Goal: Transaction & Acquisition: Book appointment/travel/reservation

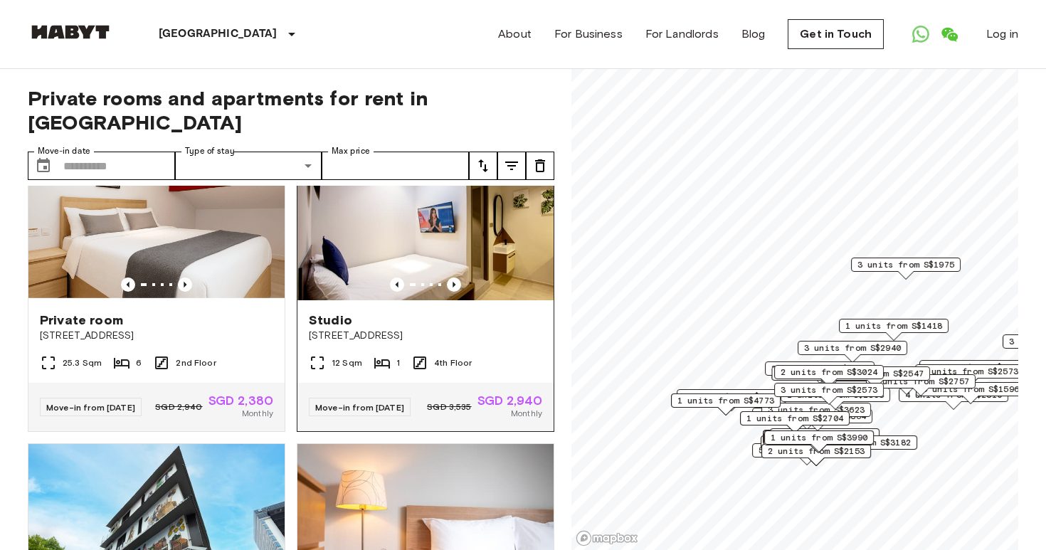
scroll to position [32, 0]
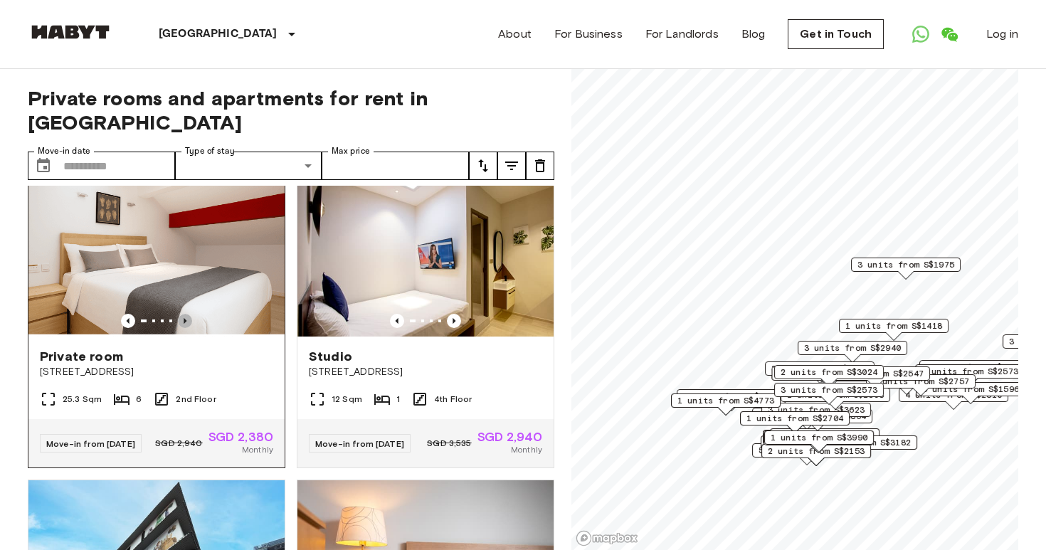
click at [186, 314] on icon "Previous image" at bounding box center [185, 321] width 14 height 14
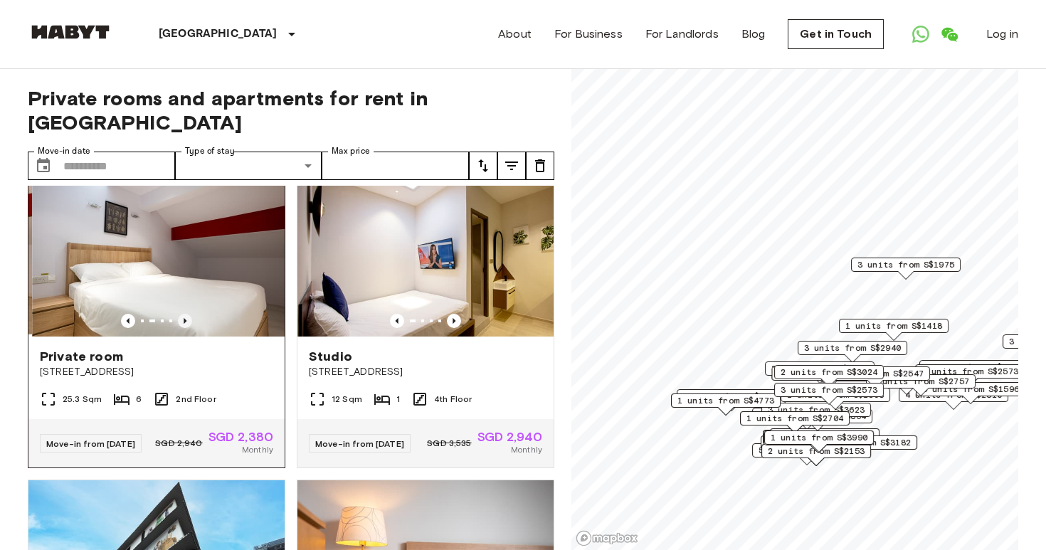
click at [186, 314] on icon "Previous image" at bounding box center [185, 321] width 14 height 14
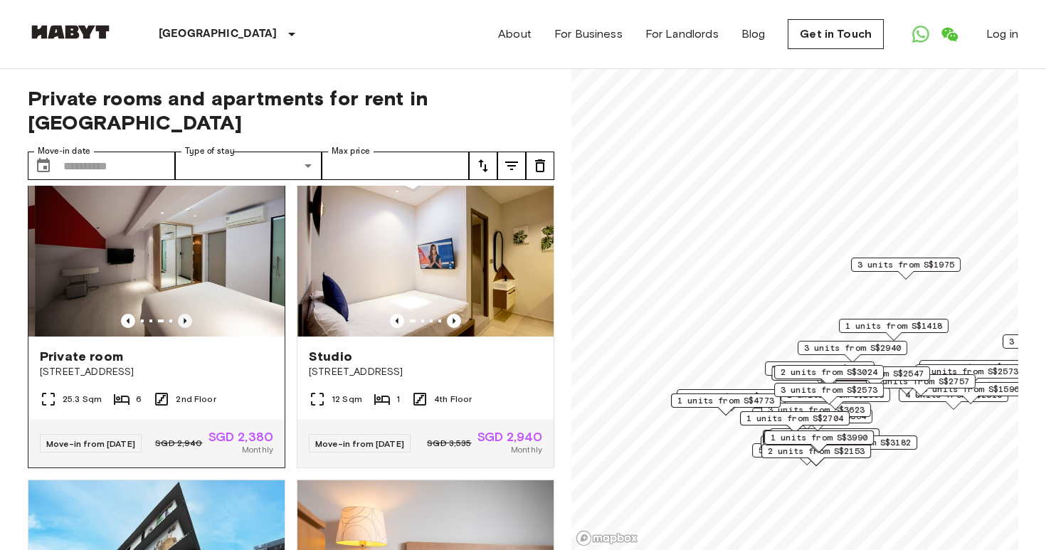
click at [186, 314] on icon "Previous image" at bounding box center [185, 321] width 14 height 14
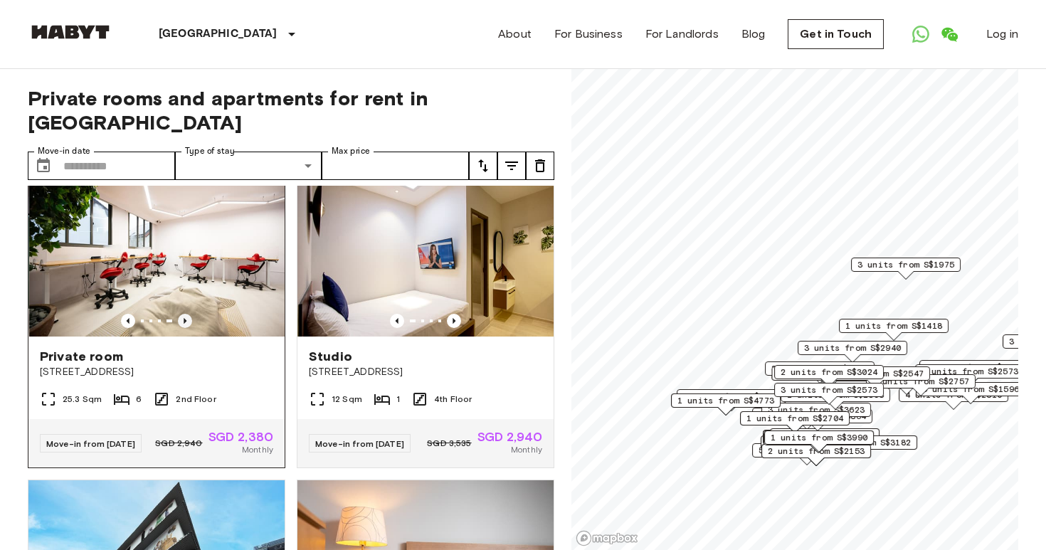
click at [186, 314] on icon "Previous image" at bounding box center [185, 321] width 14 height 14
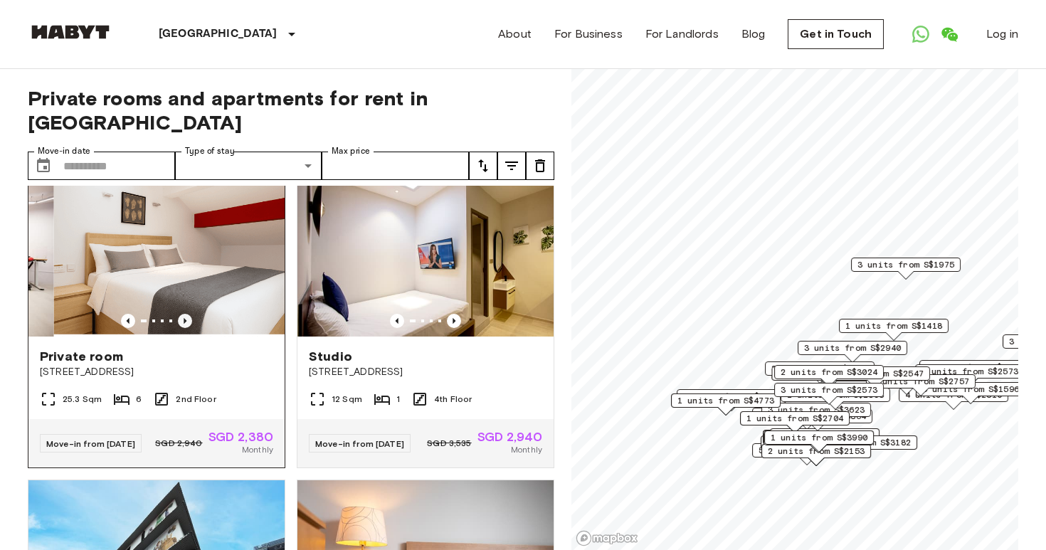
click at [186, 314] on icon "Previous image" at bounding box center [185, 321] width 14 height 14
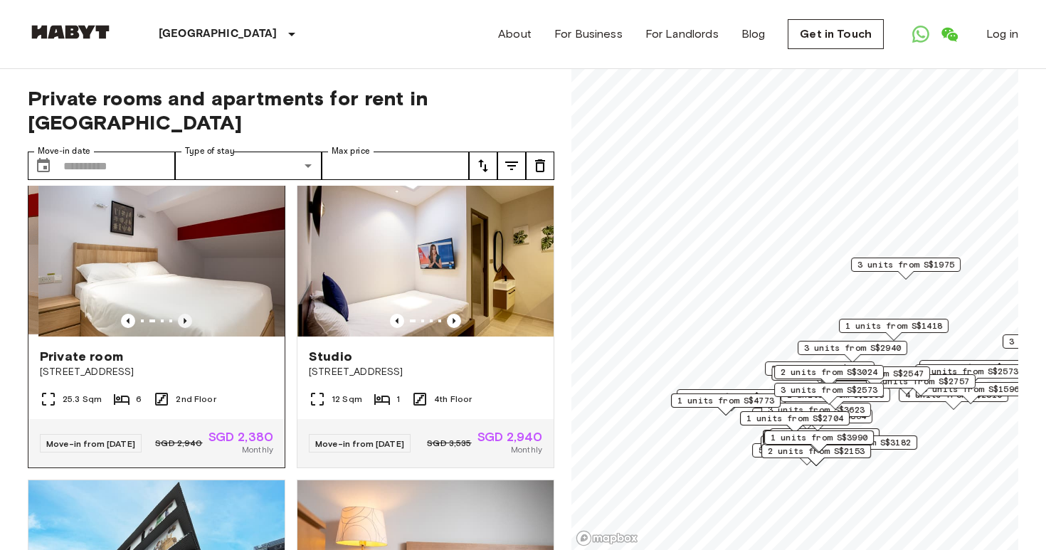
click at [186, 314] on icon "Previous image" at bounding box center [185, 321] width 14 height 14
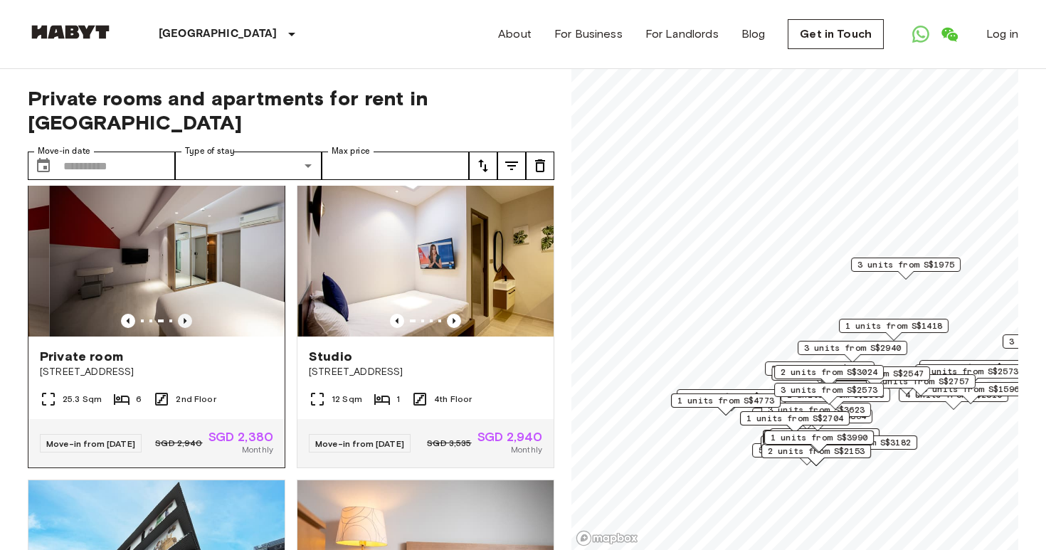
click at [186, 314] on icon "Previous image" at bounding box center [185, 321] width 14 height 14
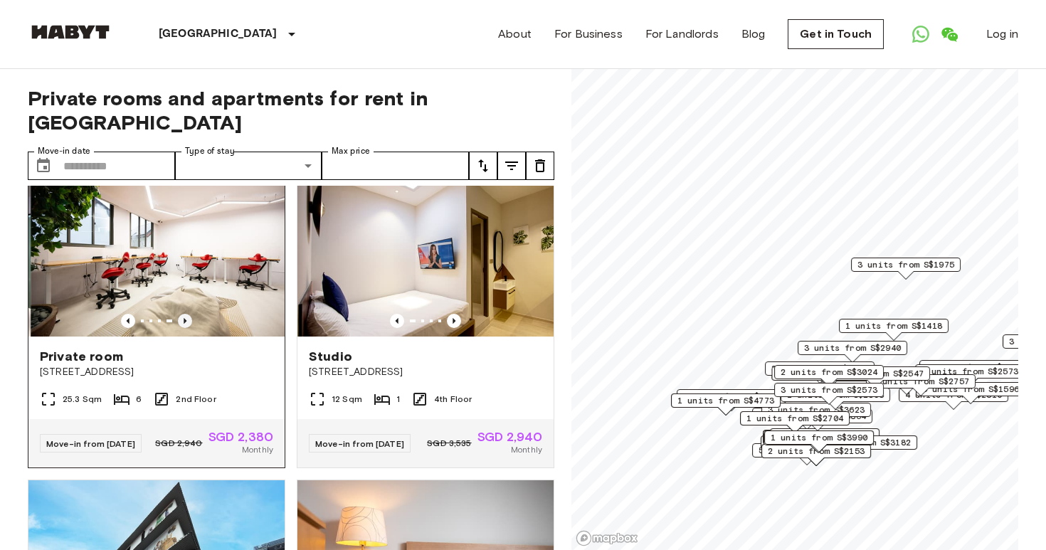
click at [186, 314] on icon "Previous image" at bounding box center [185, 321] width 14 height 14
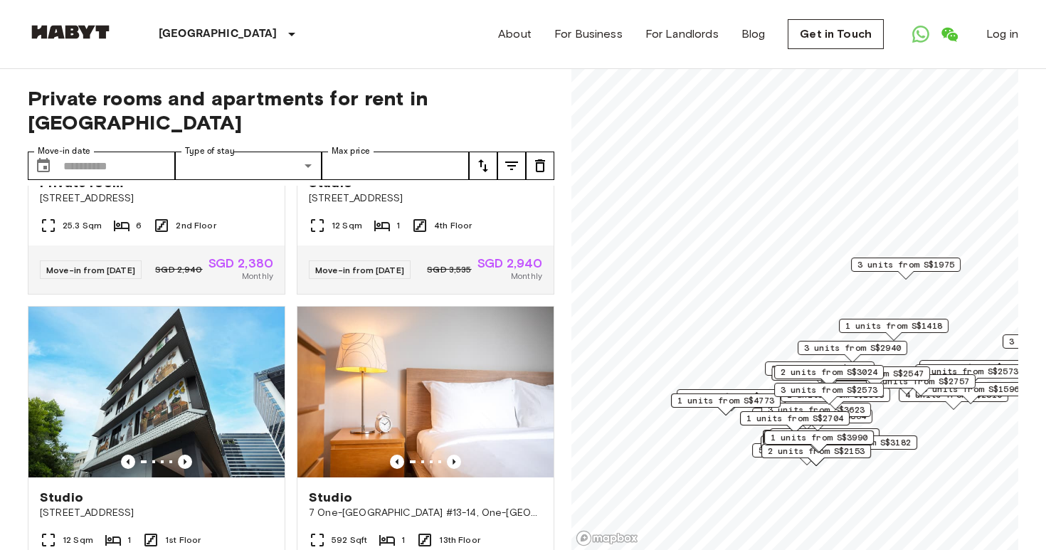
scroll to position [0, 0]
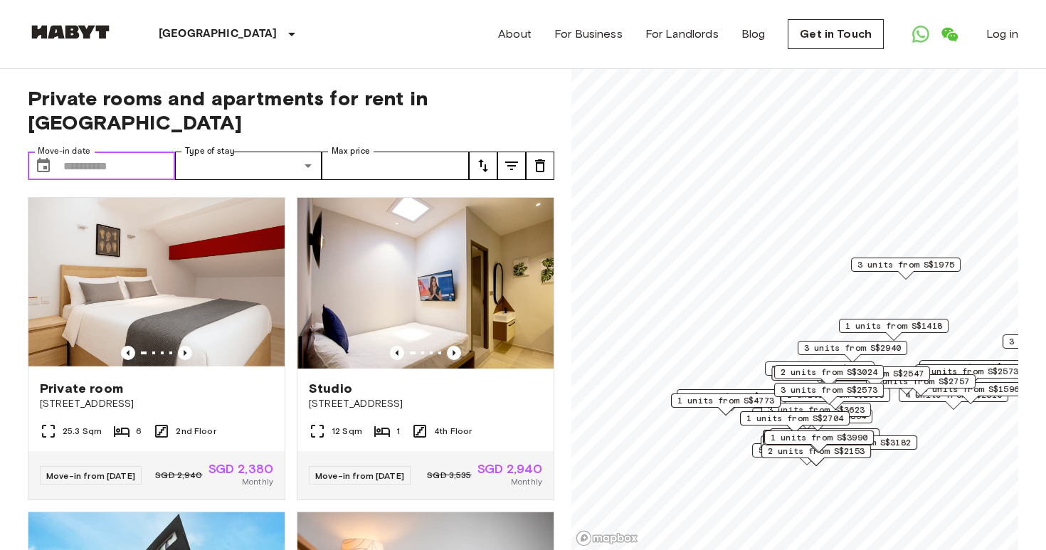
click at [122, 152] on input "Move-in date" at bounding box center [119, 166] width 112 height 28
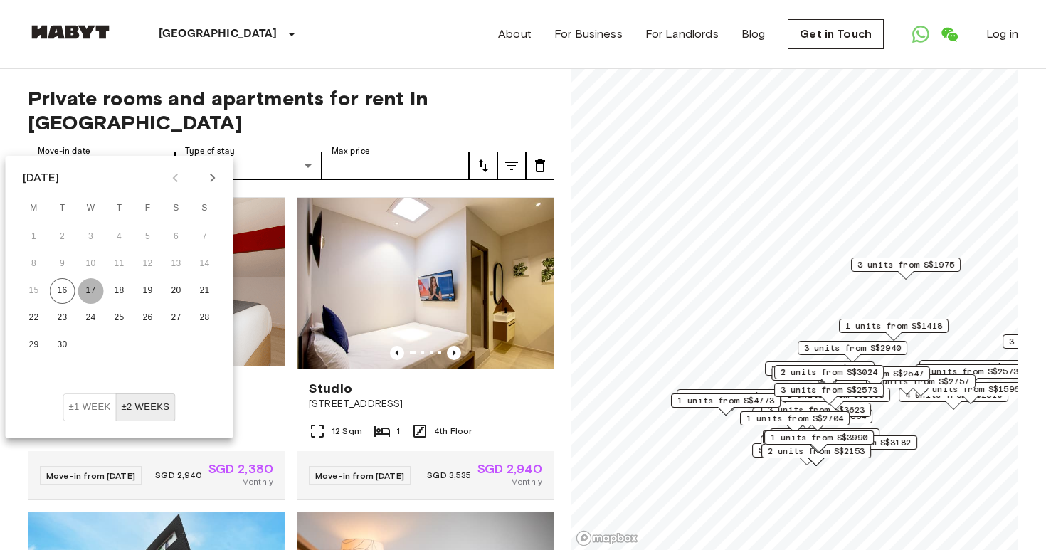
click at [88, 289] on button "17" at bounding box center [91, 291] width 26 height 26
type input "**********"
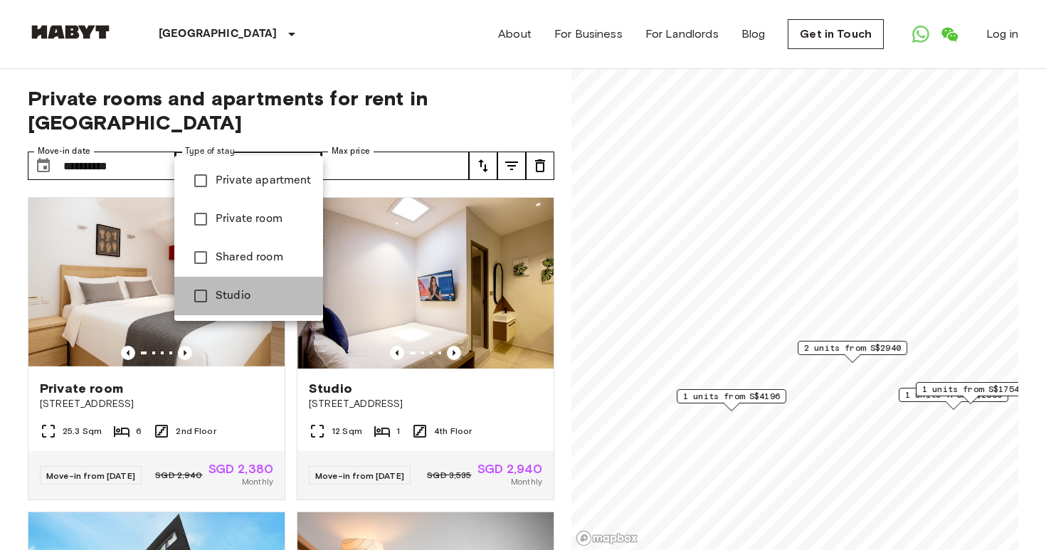
click at [225, 292] on span "Studio" at bounding box center [264, 295] width 96 height 17
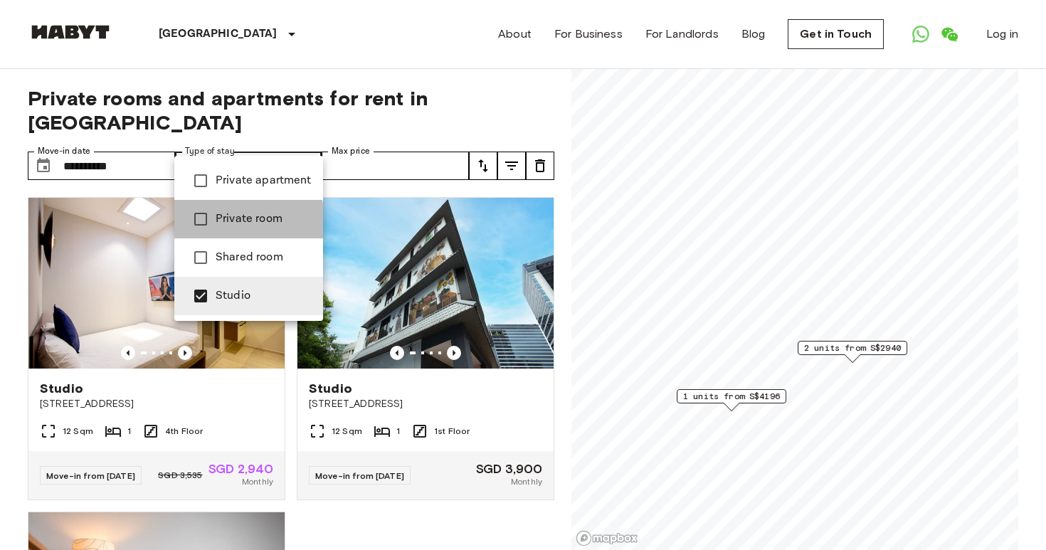
click at [224, 221] on span "Private room" at bounding box center [264, 219] width 96 height 17
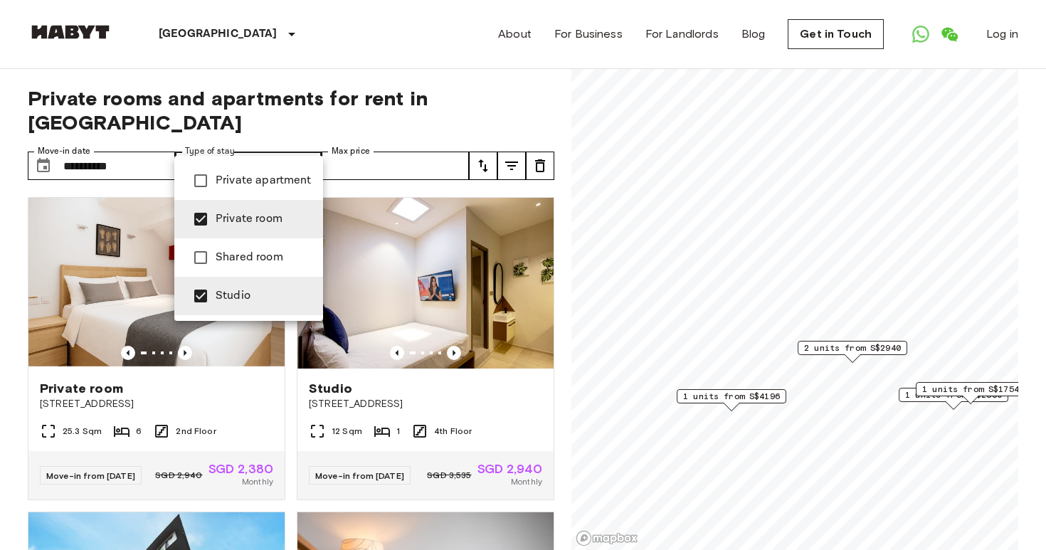
click at [225, 223] on span "Private room" at bounding box center [264, 219] width 96 height 17
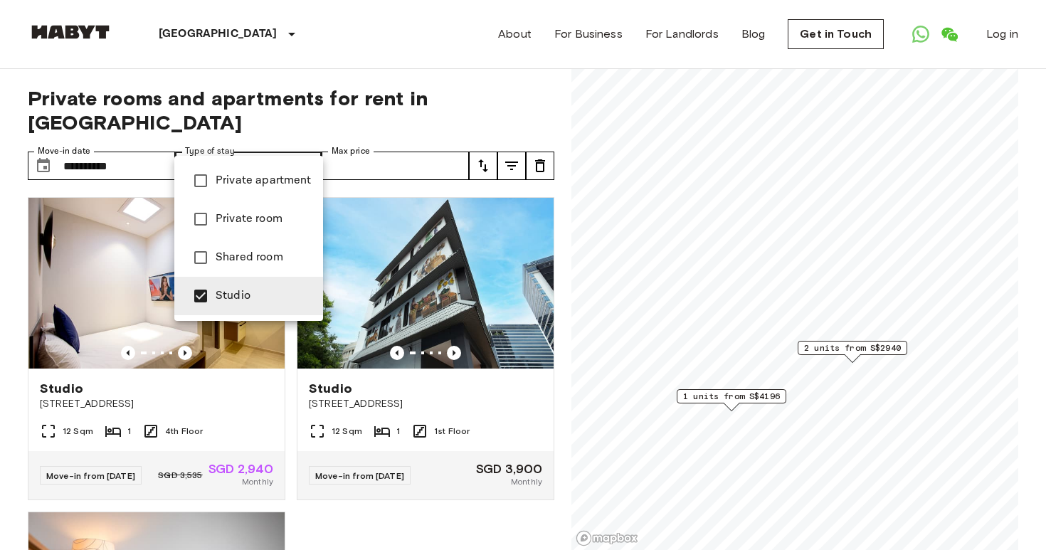
click at [225, 183] on span "Private apartment" at bounding box center [264, 180] width 96 height 17
type input "**********"
click at [387, 143] on div at bounding box center [523, 275] width 1046 height 550
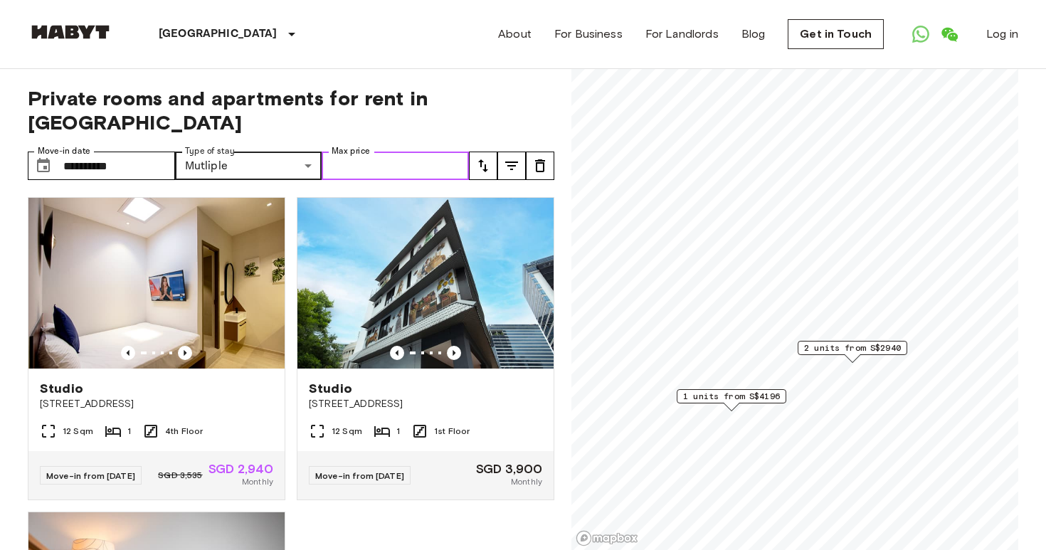
click at [393, 152] on input "Max price" at bounding box center [395, 166] width 147 height 28
type input "*"
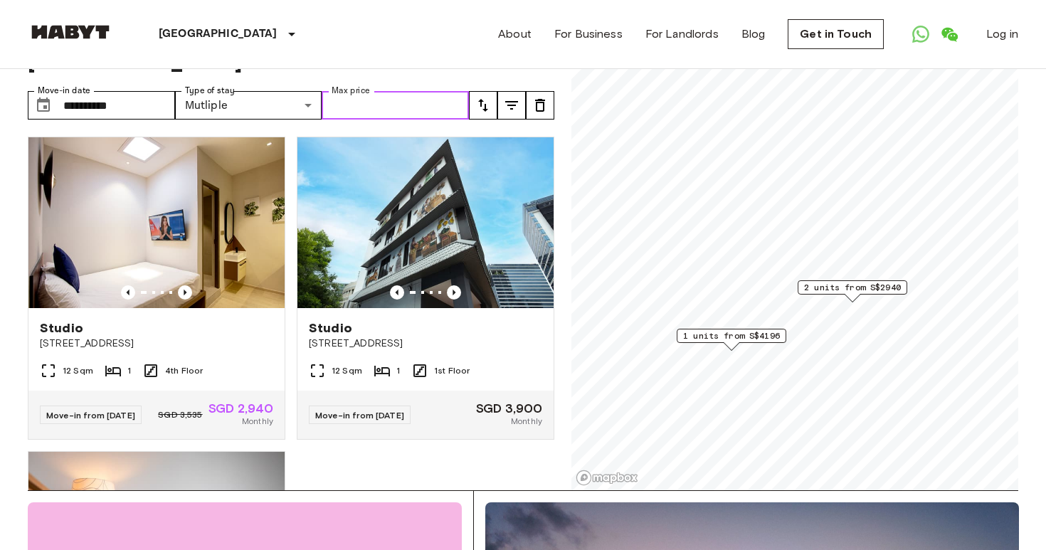
scroll to position [28, 0]
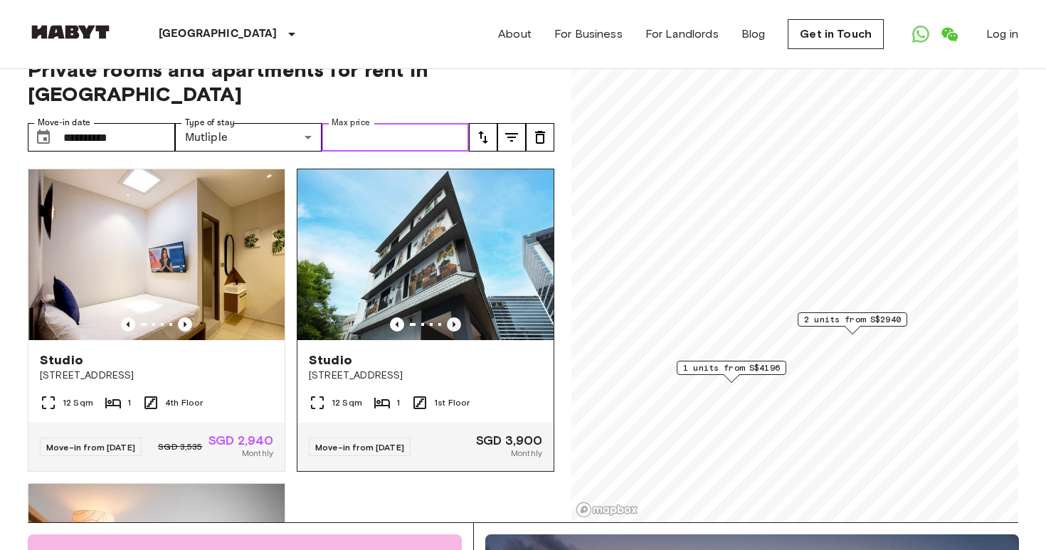
click at [455, 317] on icon "Previous image" at bounding box center [454, 324] width 14 height 14
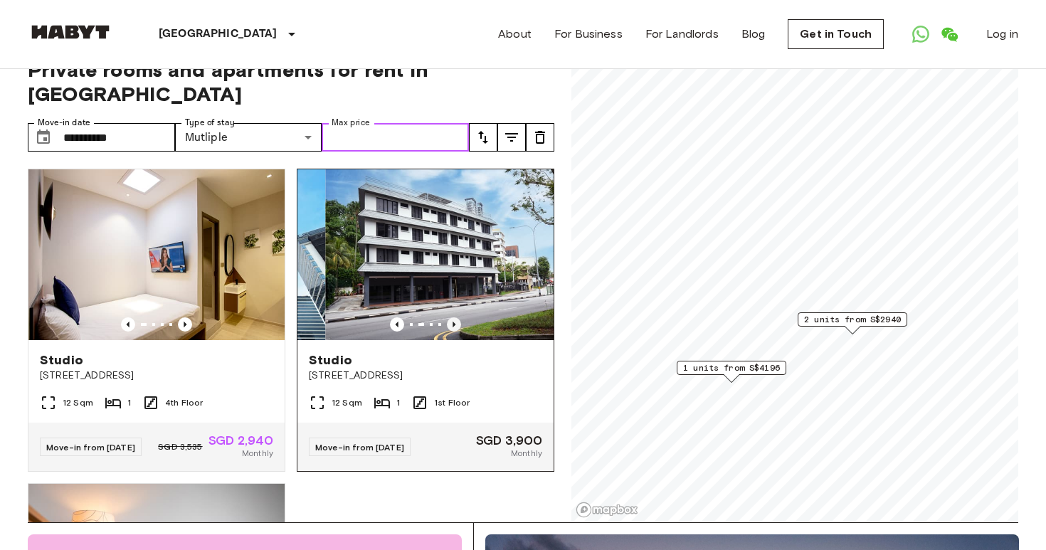
click at [455, 317] on icon "Previous image" at bounding box center [454, 324] width 14 height 14
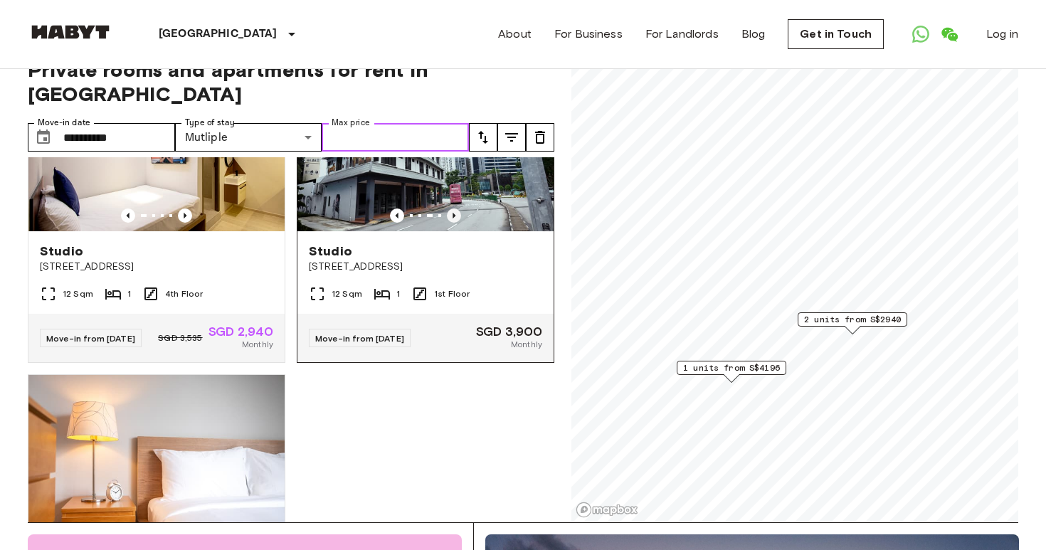
scroll to position [278, 0]
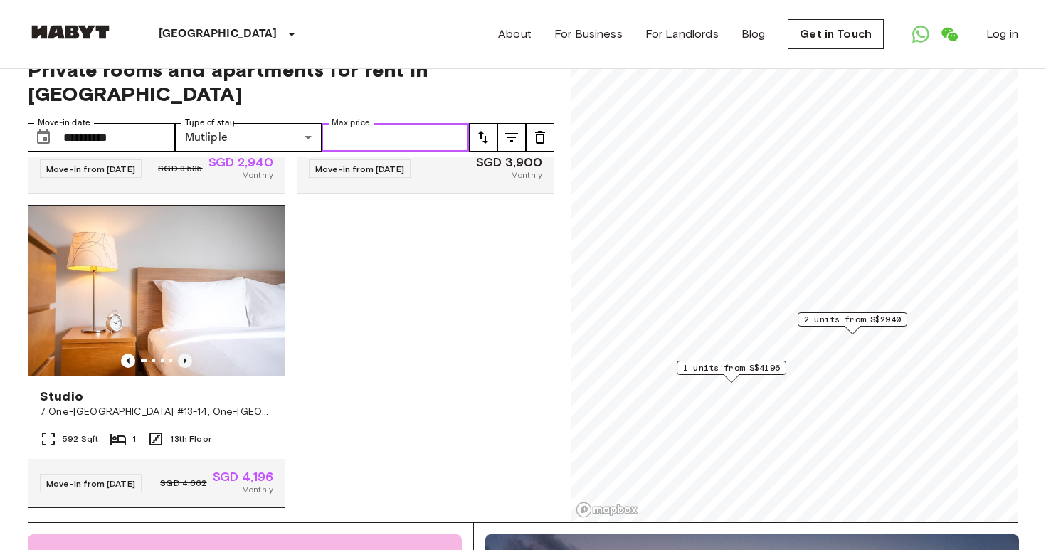
click at [181, 354] on icon "Previous image" at bounding box center [185, 361] width 14 height 14
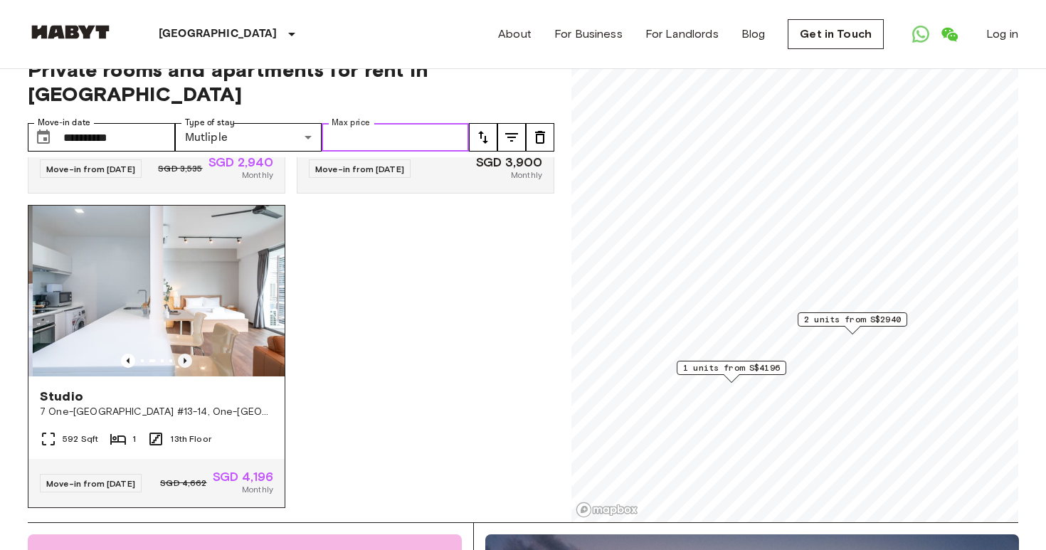
click at [181, 354] on icon "Previous image" at bounding box center [185, 361] width 14 height 14
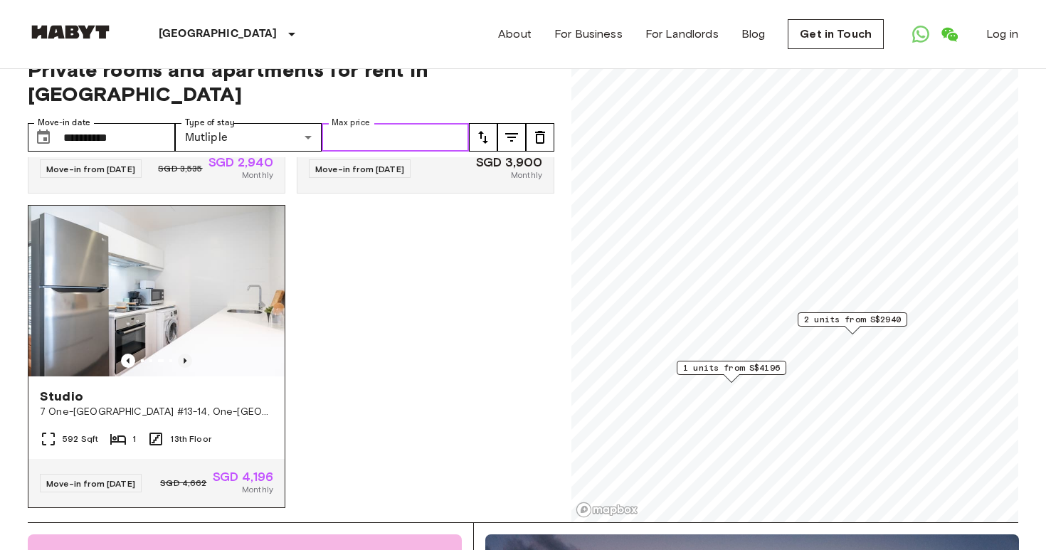
click at [181, 354] on icon "Previous image" at bounding box center [185, 361] width 14 height 14
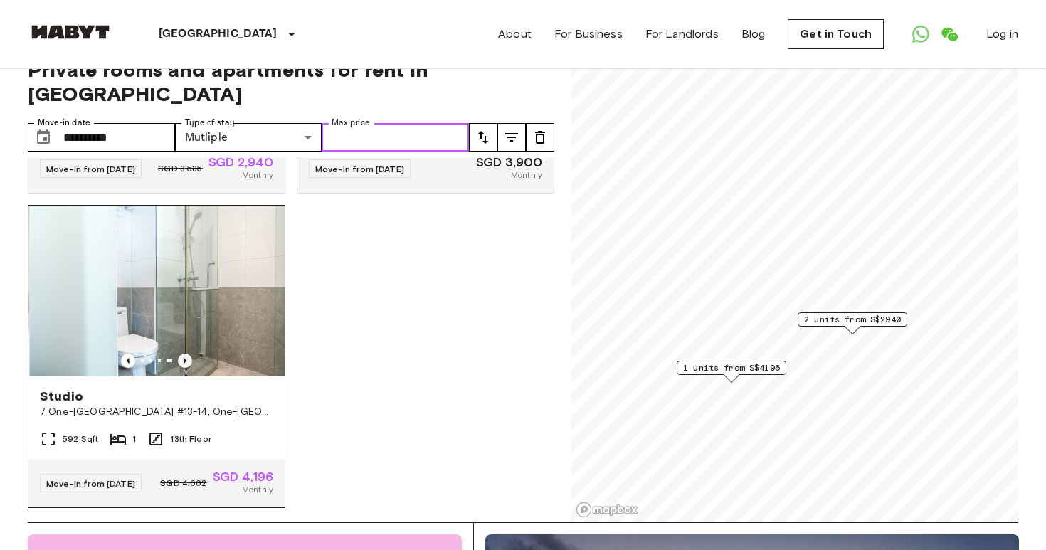
click at [181, 354] on icon "Previous image" at bounding box center [185, 361] width 14 height 14
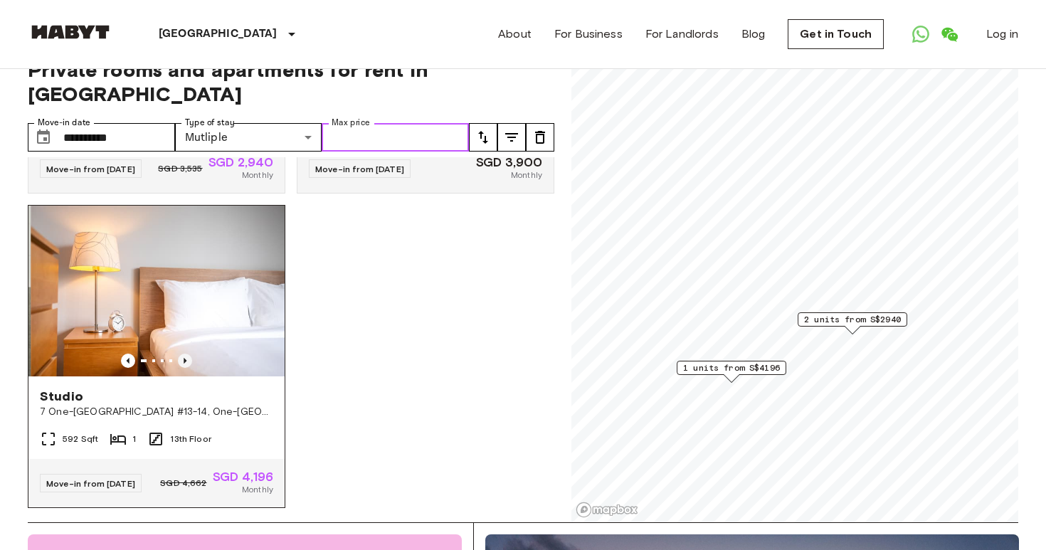
click at [181, 354] on icon "Previous image" at bounding box center [185, 361] width 14 height 14
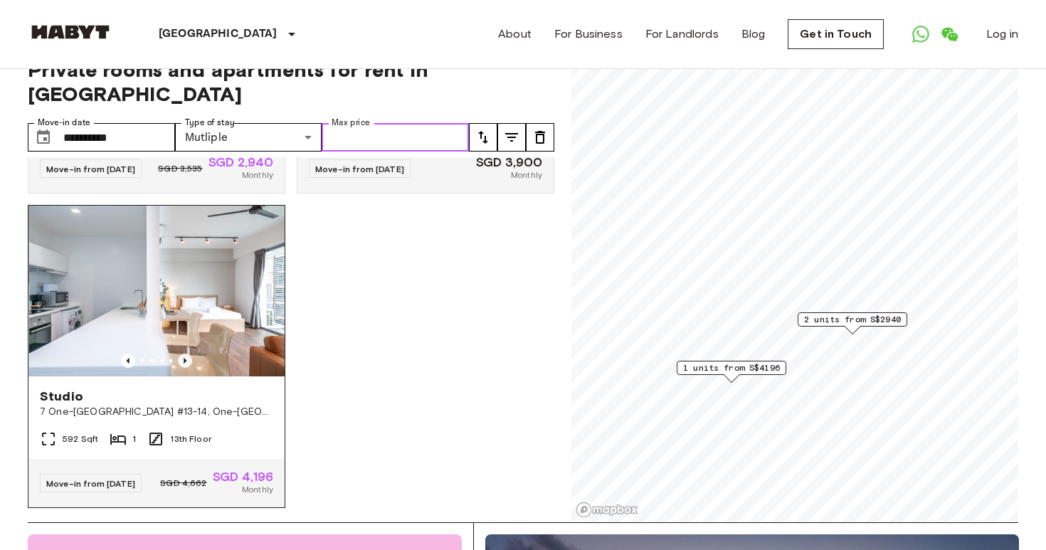
click at [181, 354] on icon "Previous image" at bounding box center [185, 361] width 14 height 14
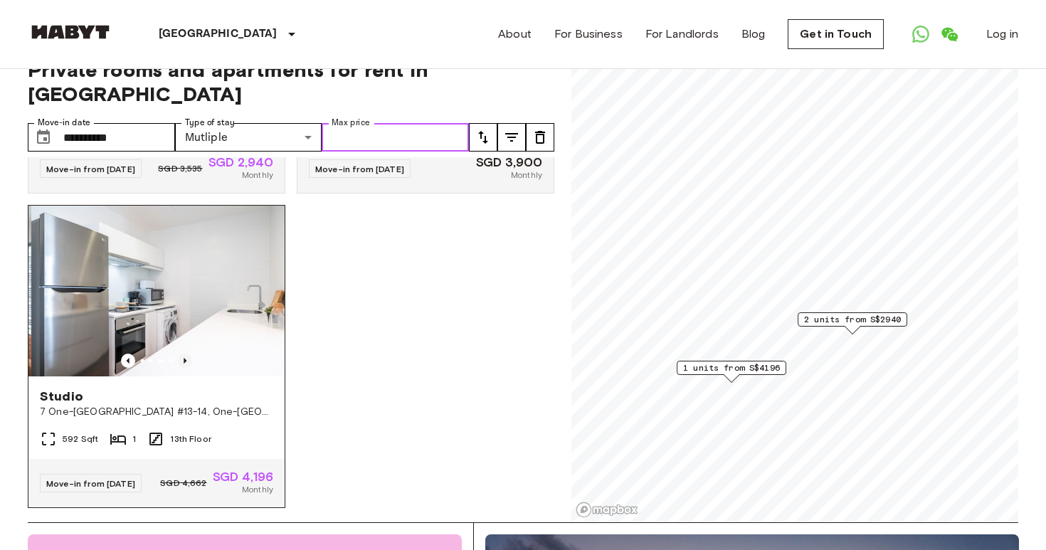
click at [181, 354] on icon "Previous image" at bounding box center [185, 361] width 14 height 14
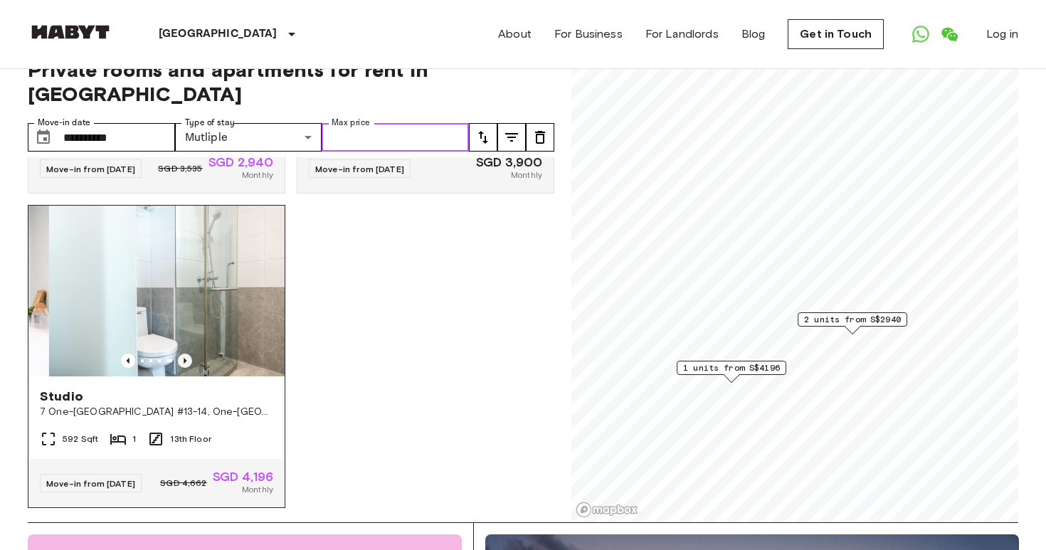
click at [181, 354] on icon "Previous image" at bounding box center [185, 361] width 14 height 14
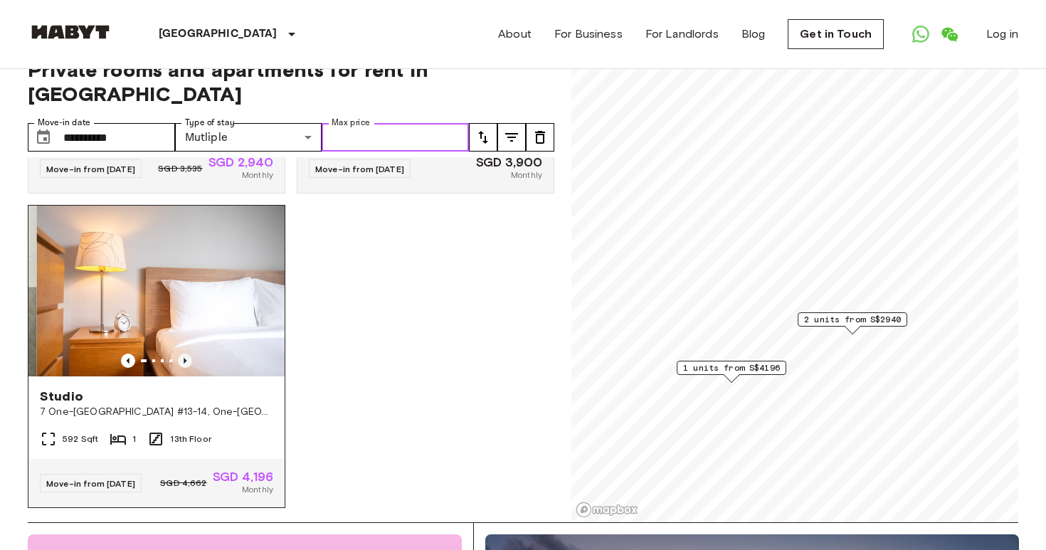
click at [181, 354] on icon "Previous image" at bounding box center [185, 361] width 14 height 14
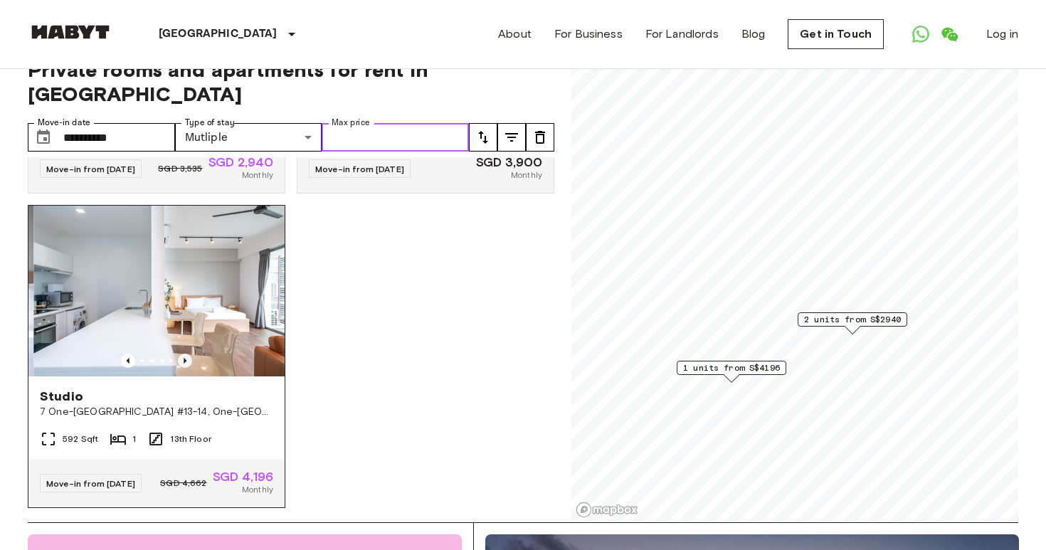
click at [181, 354] on icon "Previous image" at bounding box center [185, 361] width 14 height 14
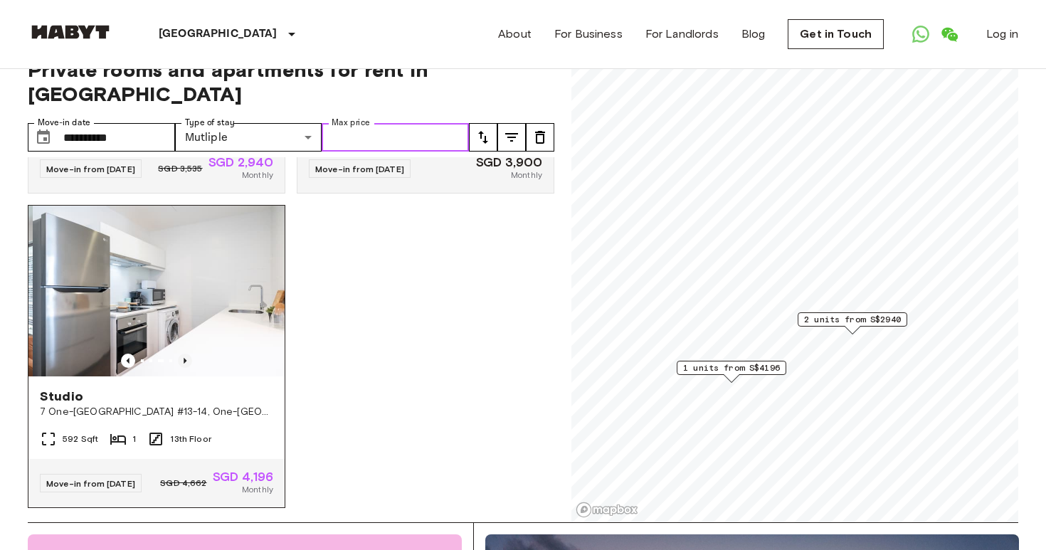
click at [181, 354] on icon "Previous image" at bounding box center [185, 361] width 14 height 14
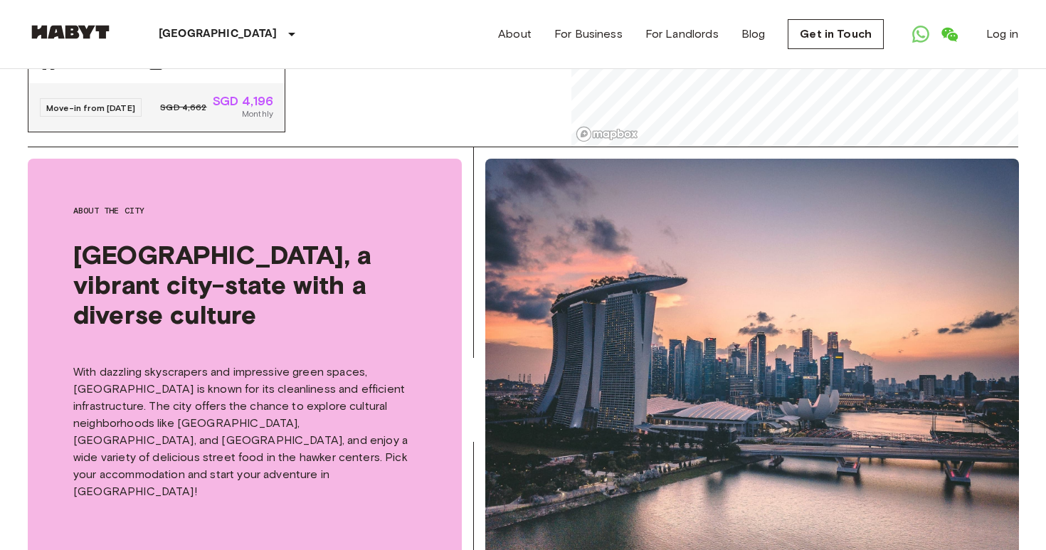
scroll to position [101, 0]
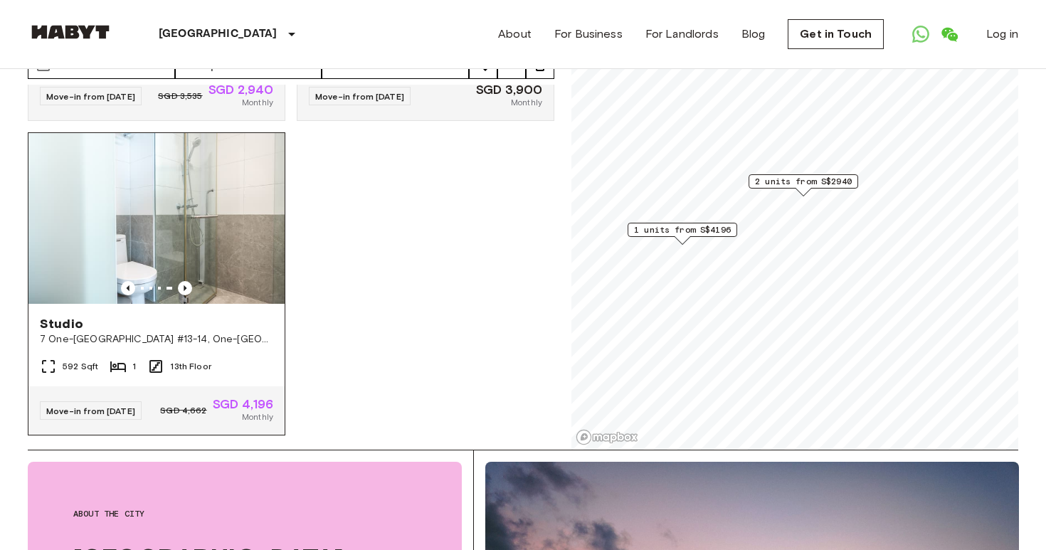
click at [206, 337] on div "Studio 7 One-[GEOGRAPHIC_DATA] #13-14, One-[GEOGRAPHIC_DATA] 13-14 S138642" at bounding box center [156, 331] width 256 height 54
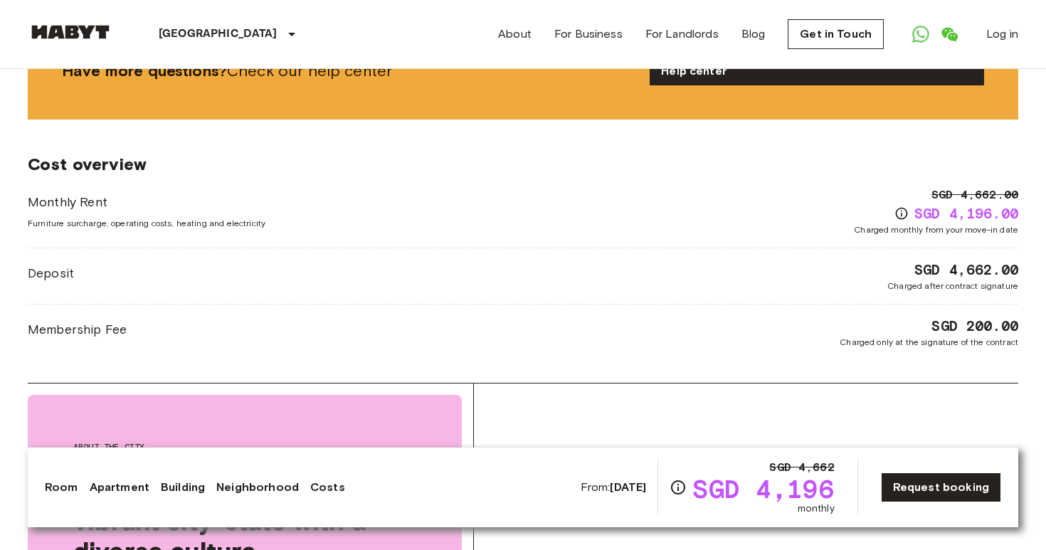
scroll to position [1117, 0]
